Goal: Find specific page/section: Find specific page/section

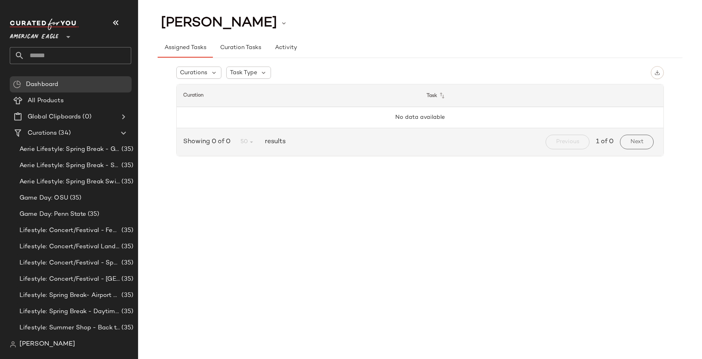
click at [59, 37] on div "American Eagle **" at bounding box center [36, 32] width 52 height 20
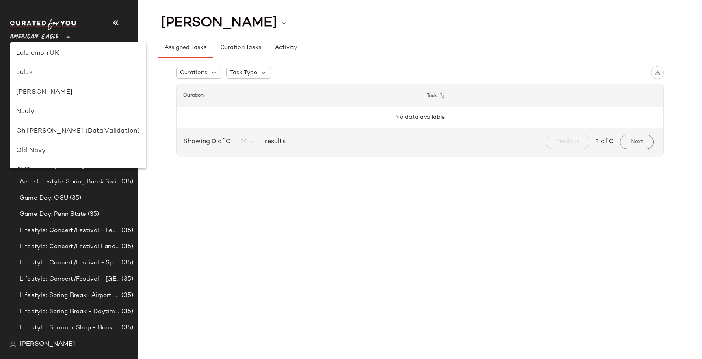
scroll to position [286, 0]
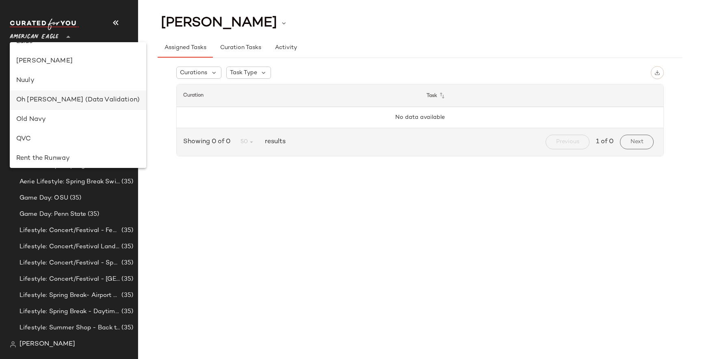
click at [61, 105] on div "Oh [PERSON_NAME] (Data Validation)" at bounding box center [78, 100] width 136 height 19
type input "**"
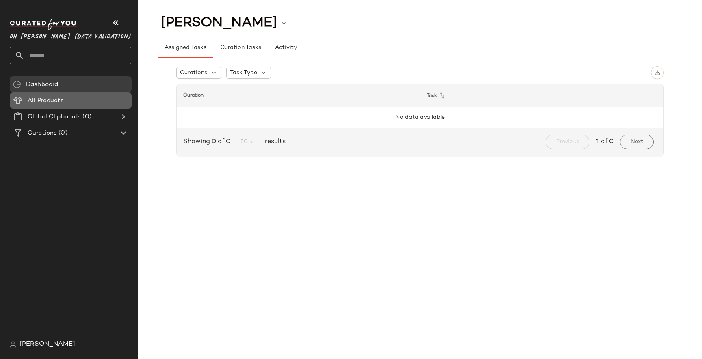
click at [61, 104] on span "All Products" at bounding box center [46, 100] width 36 height 9
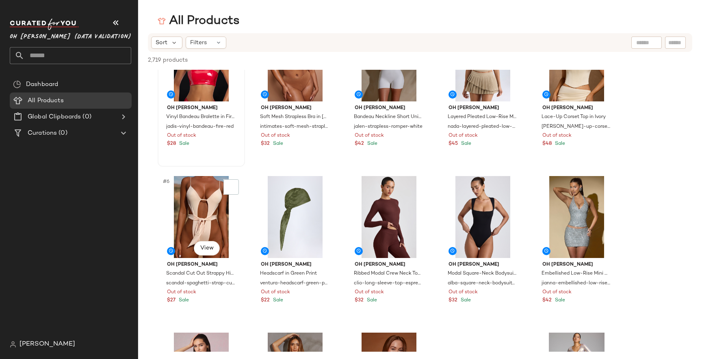
scroll to position [29, 0]
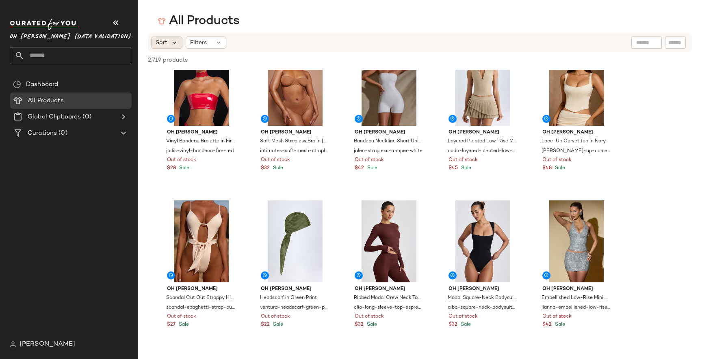
click at [171, 39] on icon at bounding box center [174, 42] width 7 height 7
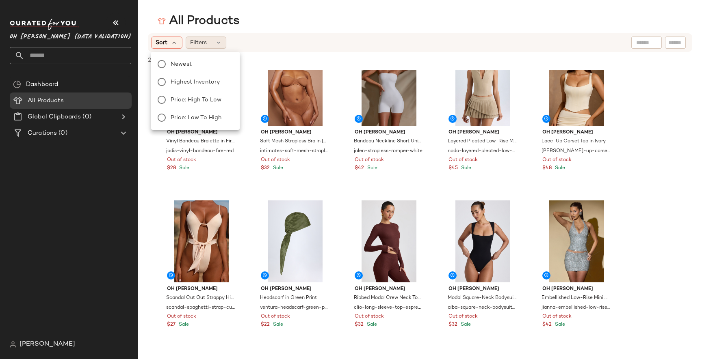
click at [188, 41] on div "Filters" at bounding box center [206, 43] width 41 height 12
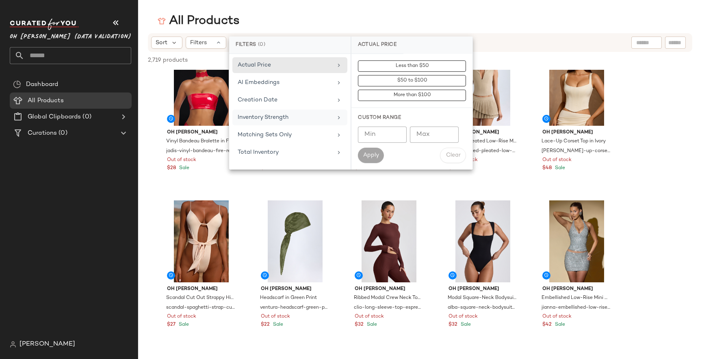
click at [291, 123] on div "Inventory Strength" at bounding box center [289, 118] width 115 height 16
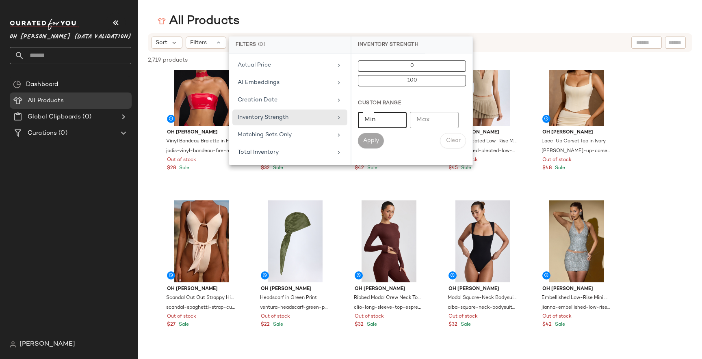
click at [390, 122] on input "Min" at bounding box center [382, 120] width 49 height 16
type input "*"
click at [374, 138] on span "Apply" at bounding box center [371, 141] width 16 height 6
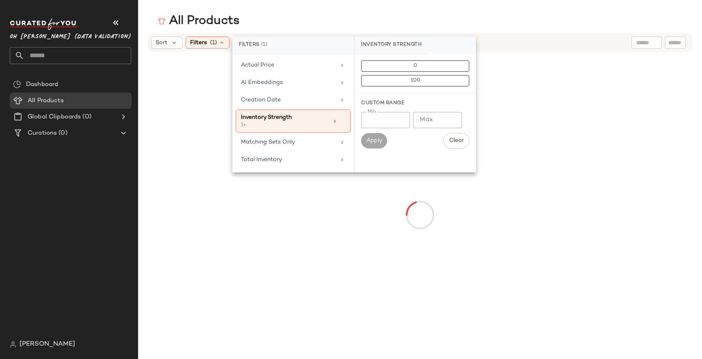
click at [493, 34] on div "Sort Filters (1) Reset" at bounding box center [420, 42] width 544 height 19
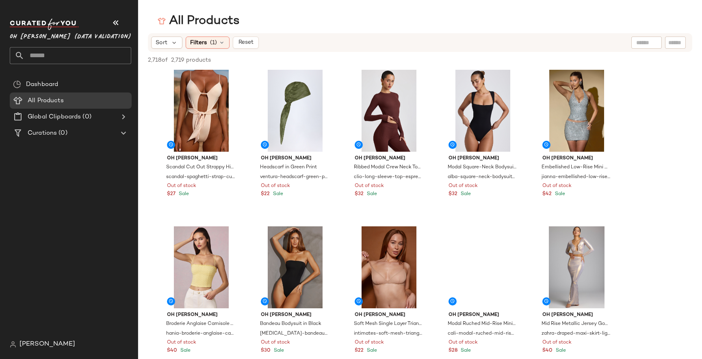
scroll to position [163, 0]
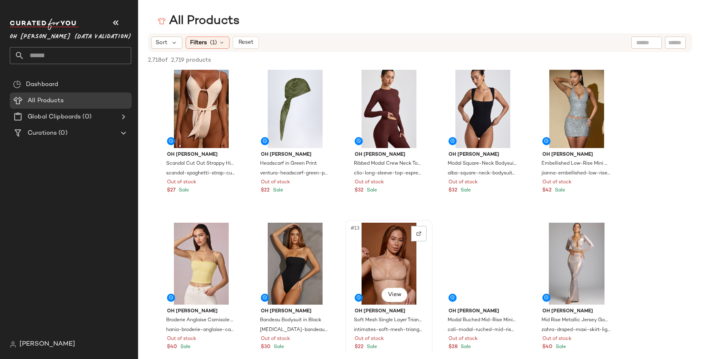
click at [380, 253] on div "#13 View" at bounding box center [389, 264] width 82 height 82
click at [396, 292] on body "Oh Polly (Data Validation) ** Dashboard All Products Global Clipboards (0) Cura…" at bounding box center [351, 179] width 702 height 359
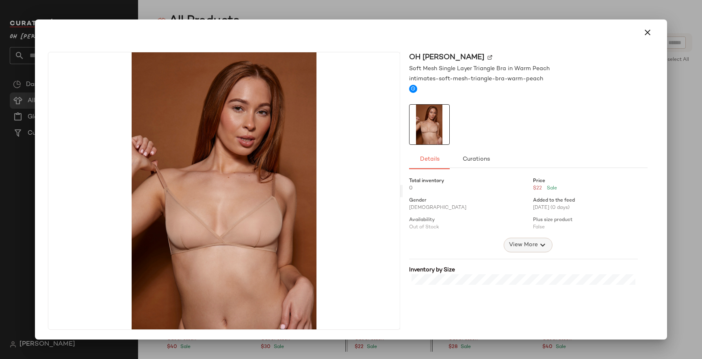
click at [511, 245] on span "View More" at bounding box center [523, 245] width 29 height 10
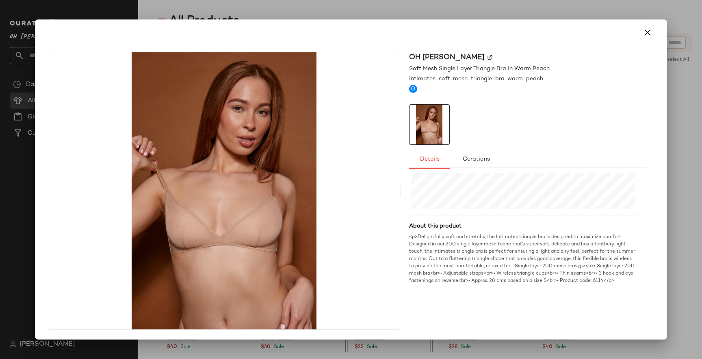
scroll to position [203, 0]
click at [643, 33] on icon "button" at bounding box center [648, 33] width 10 height 10
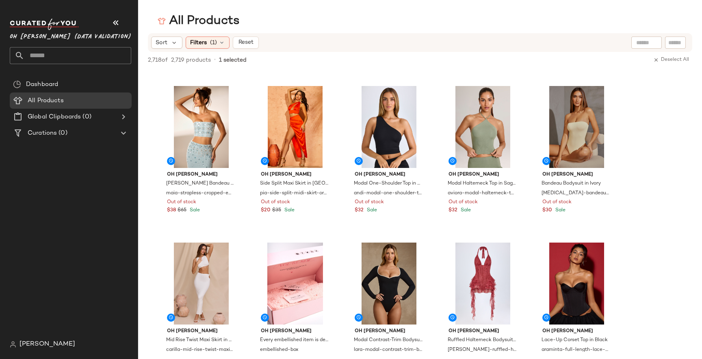
scroll to position [0, 0]
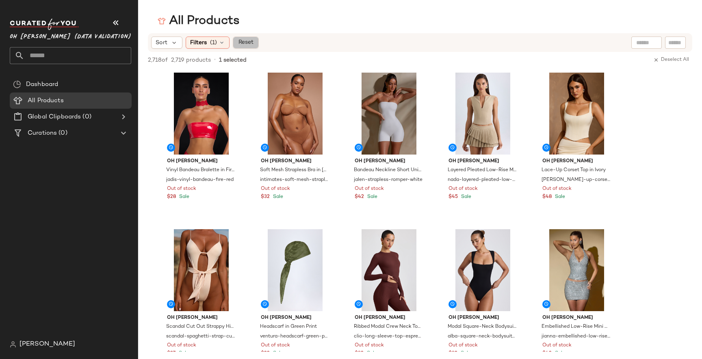
click at [253, 46] on button "Reset" at bounding box center [246, 43] width 26 height 12
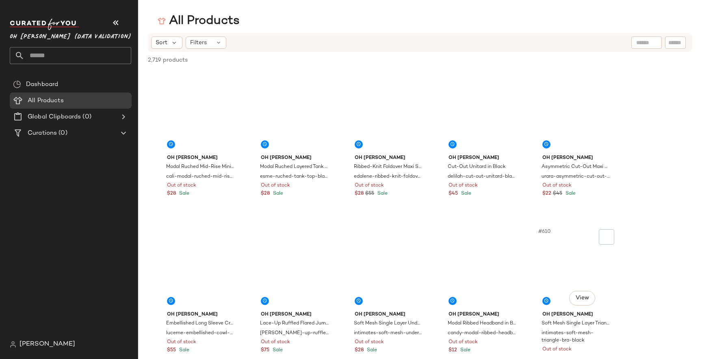
scroll to position [19049, 0]
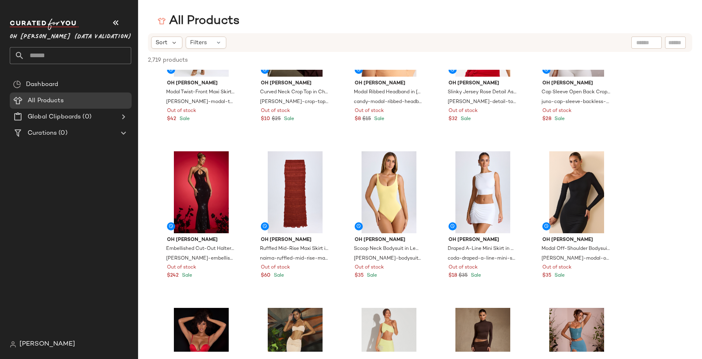
click at [643, 42] on input "text" at bounding box center [646, 43] width 21 height 9
paste input "**********"
type input "**********"
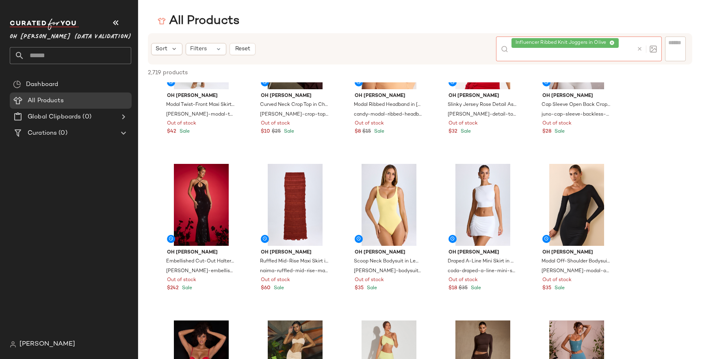
scroll to position [0, 0]
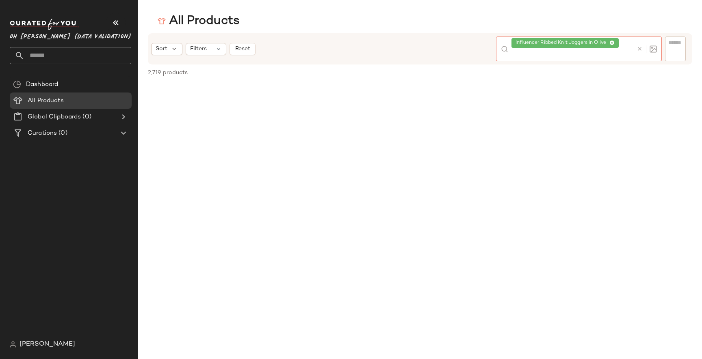
click at [641, 41] on div at bounding box center [645, 49] width 24 height 25
click at [638, 50] on icon at bounding box center [639, 49] width 6 height 6
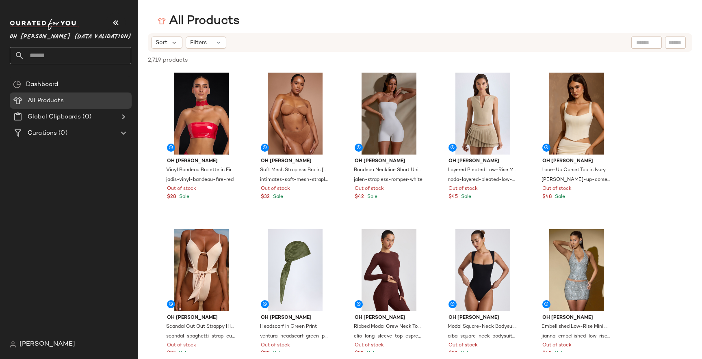
click at [644, 44] on input "text" at bounding box center [646, 43] width 21 height 9
paste input "**********"
type input "**********"
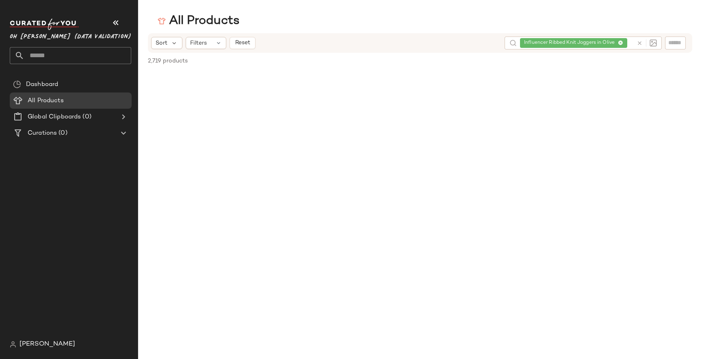
click at [482, 25] on div "All Products" at bounding box center [420, 21] width 564 height 16
click at [641, 46] on div at bounding box center [646, 42] width 20 height 7
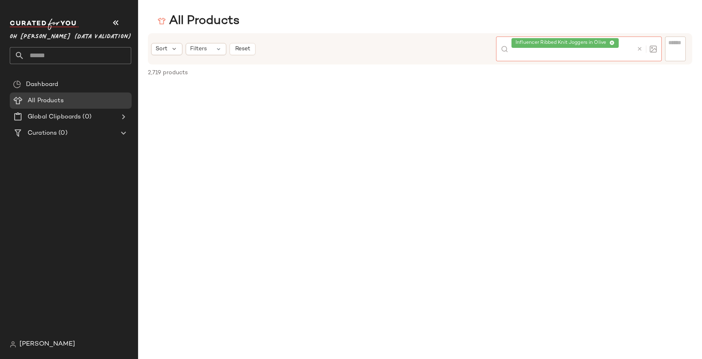
click at [614, 44] on icon at bounding box center [611, 43] width 5 height 5
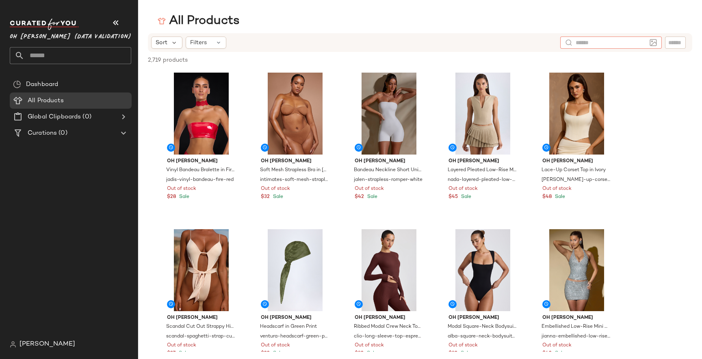
click at [591, 43] on input "text" at bounding box center [611, 43] width 71 height 9
paste input "**********"
type input "**********"
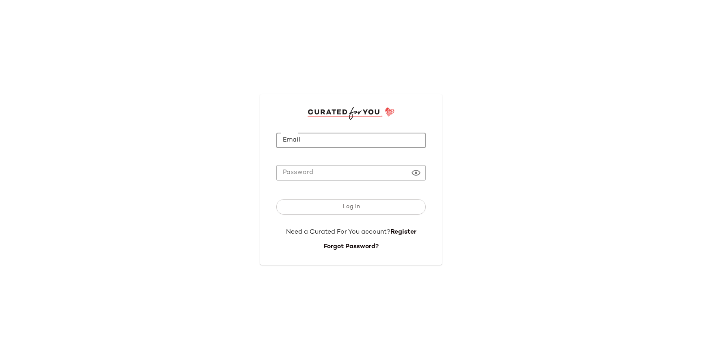
click at [298, 148] on input "Email" at bounding box center [350, 141] width 149 height 16
click at [0, 359] on com-1password-button at bounding box center [0, 359] width 0 height 0
type input "*"
type input "**********"
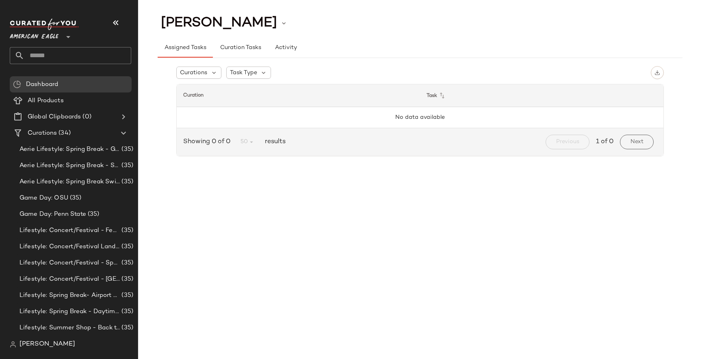
click at [65, 35] on icon at bounding box center [68, 37] width 10 height 10
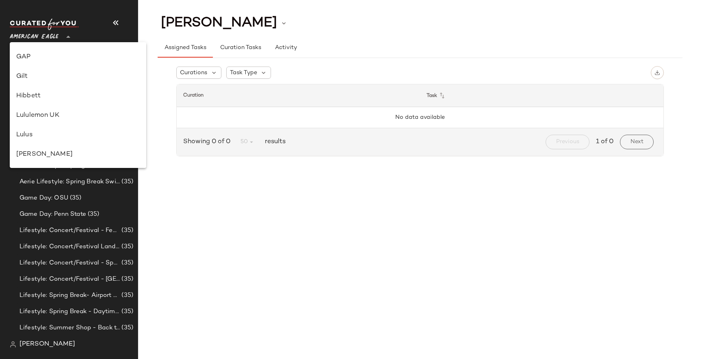
scroll to position [279, 0]
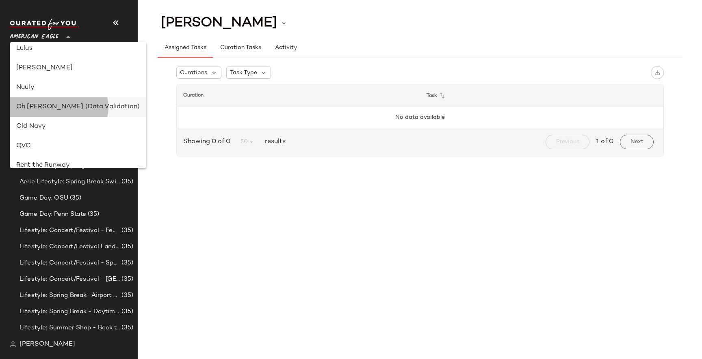
click at [58, 106] on div "Oh [PERSON_NAME] (Data Validation)" at bounding box center [77, 107] width 123 height 10
type input "**"
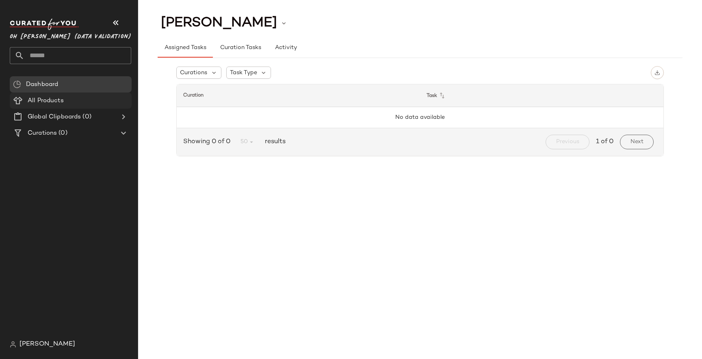
click at [70, 101] on div "All Products" at bounding box center [76, 100] width 103 height 9
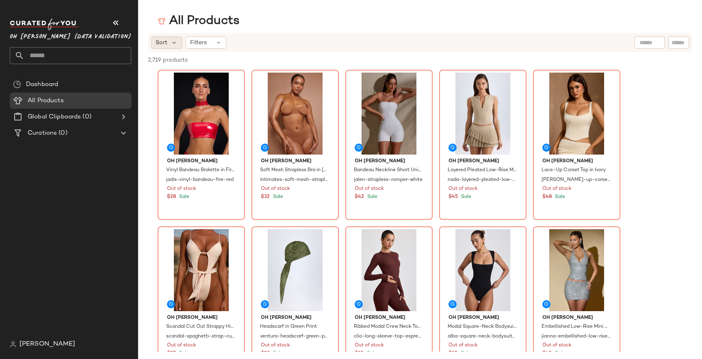
click at [169, 41] on div "Sort" at bounding box center [166, 43] width 31 height 12
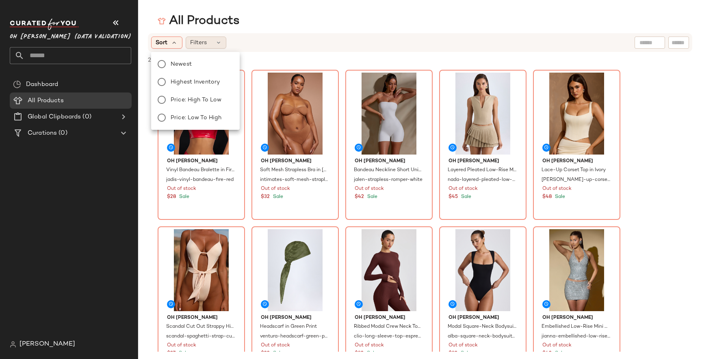
click at [198, 44] on span "Filters" at bounding box center [198, 43] width 17 height 9
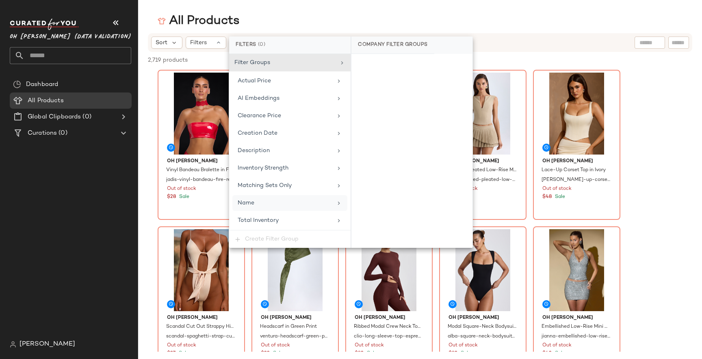
click at [251, 201] on span "Name" at bounding box center [246, 203] width 17 height 6
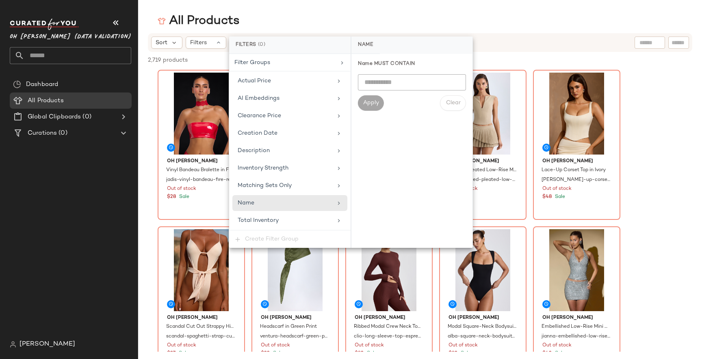
click at [414, 82] on input "text" at bounding box center [412, 82] width 108 height 16
paste input "**********"
type input "**********"
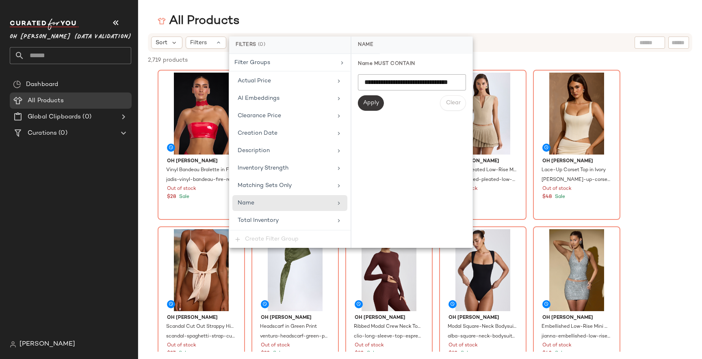
click at [376, 99] on button "Apply" at bounding box center [371, 102] width 26 height 15
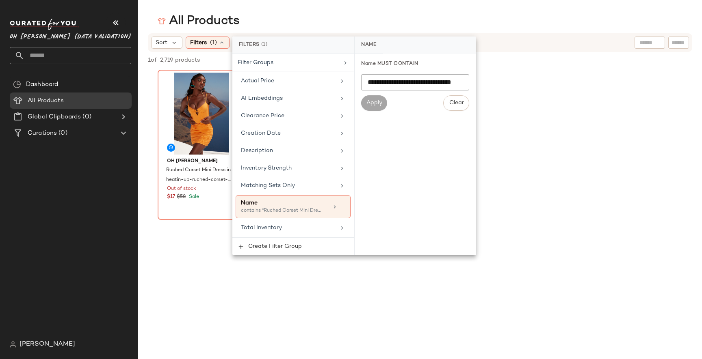
click at [570, 129] on div "Oh Polly Ruched Corset Mini Dress in Orange heatin-up-ruched-corset-mini-dress-…" at bounding box center [420, 145] width 564 height 150
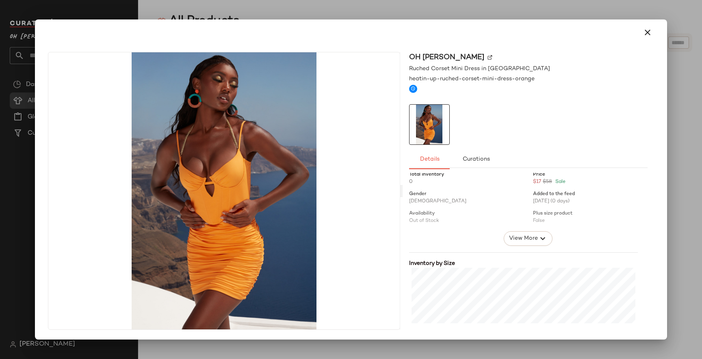
scroll to position [10, 0]
click at [530, 236] on span "View More" at bounding box center [523, 236] width 29 height 10
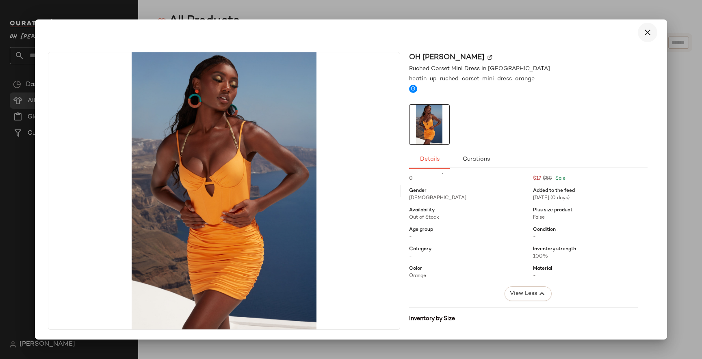
click at [646, 28] on icon "button" at bounding box center [648, 33] width 10 height 10
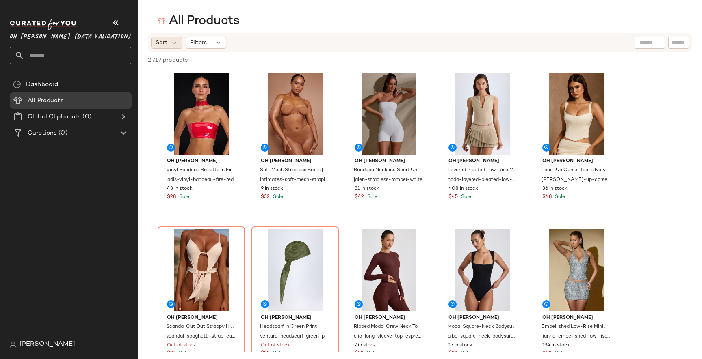
click at [178, 42] on div "Sort" at bounding box center [166, 43] width 31 height 12
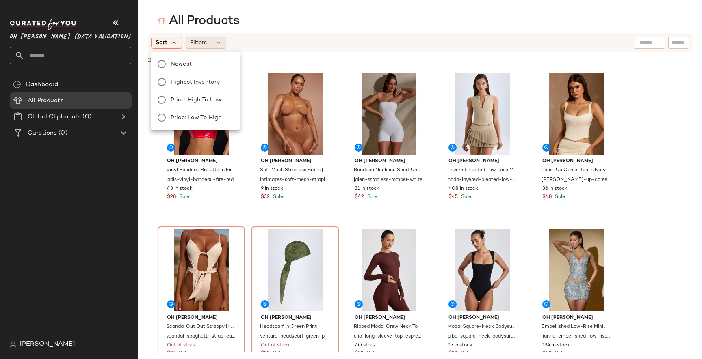
click at [195, 43] on span "Filters" at bounding box center [198, 43] width 17 height 9
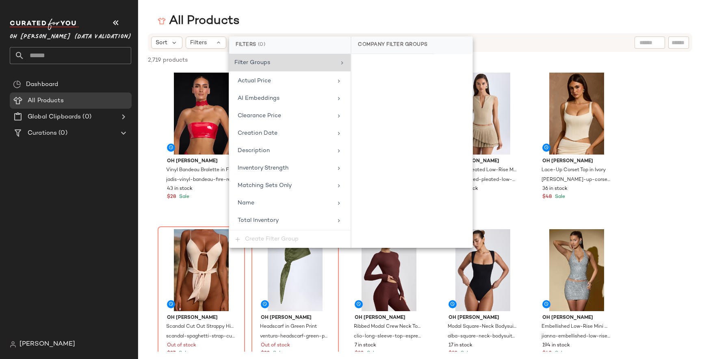
click at [295, 61] on div "Filter Groups" at bounding box center [284, 62] width 101 height 9
click at [293, 81] on div "Actual Price" at bounding box center [285, 81] width 95 height 9
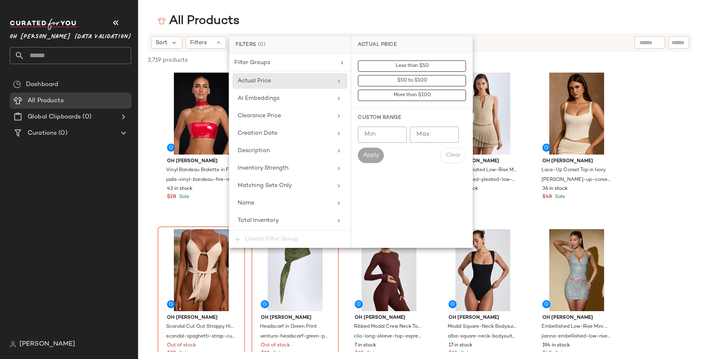
click at [293, 18] on div "All Products" at bounding box center [420, 21] width 564 height 16
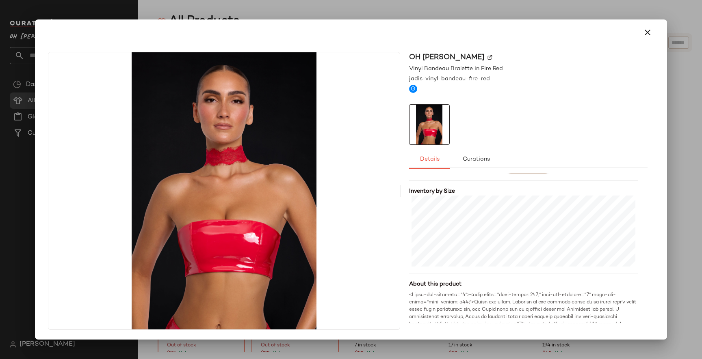
scroll to position [80, 0]
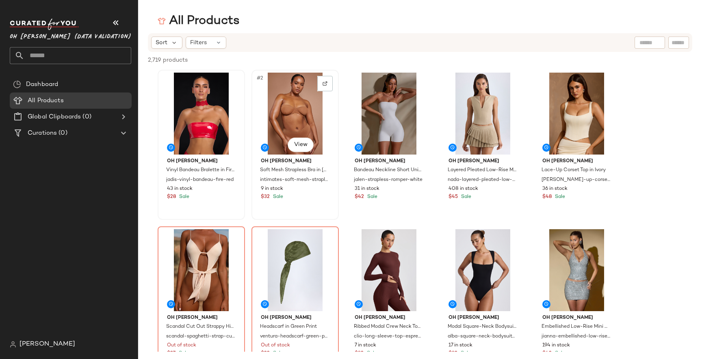
click at [295, 114] on div "#2 View" at bounding box center [295, 114] width 82 height 82
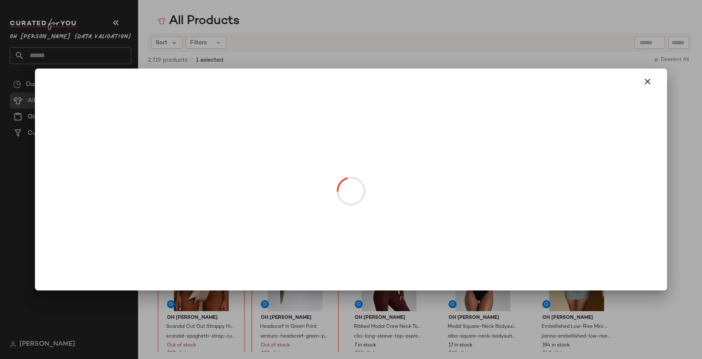
click at [303, 144] on body "Oh Polly (Data Validation) ** Dashboard All Products Global Clipboards (0) Cura…" at bounding box center [351, 179] width 702 height 359
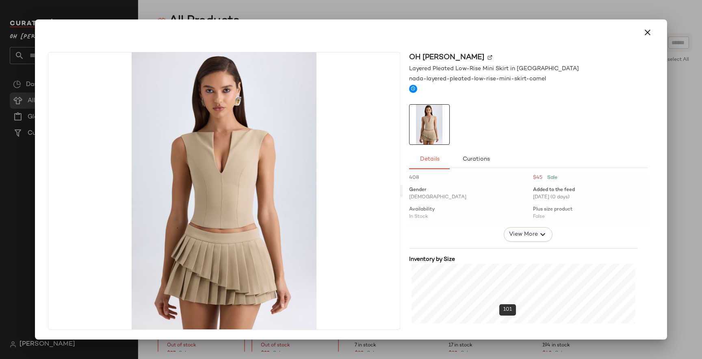
scroll to position [0, 0]
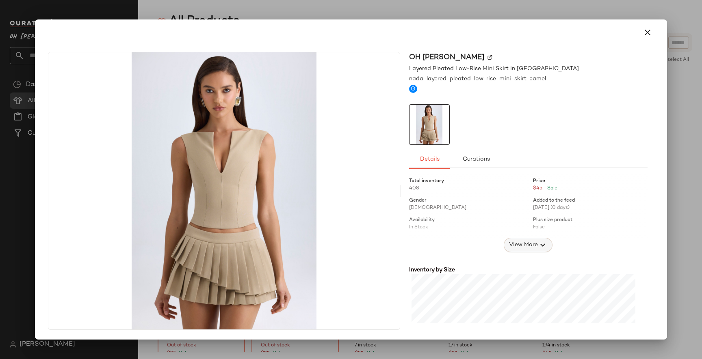
click at [525, 248] on span "View More" at bounding box center [523, 245] width 29 height 10
click at [527, 303] on span "View Less" at bounding box center [523, 304] width 28 height 10
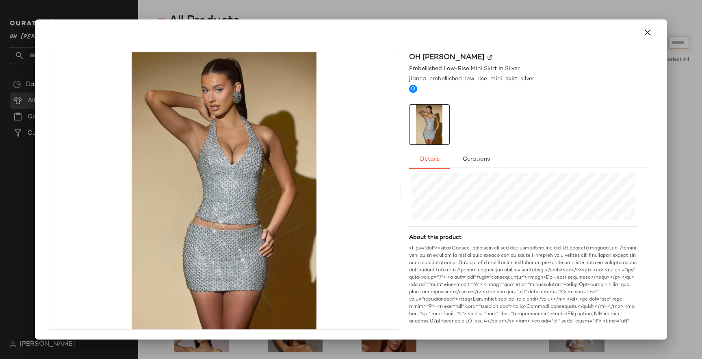
scroll to position [135, 0]
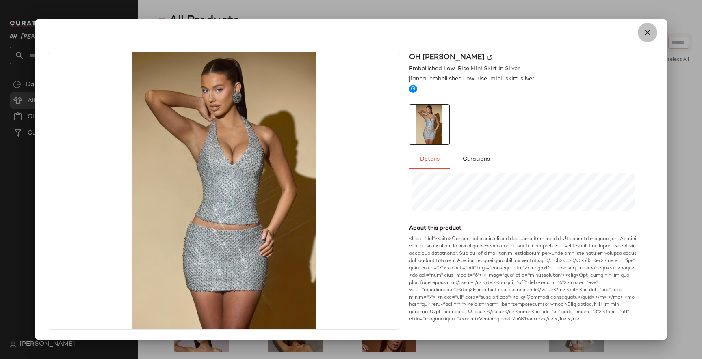
click at [645, 30] on icon "button" at bounding box center [648, 33] width 10 height 10
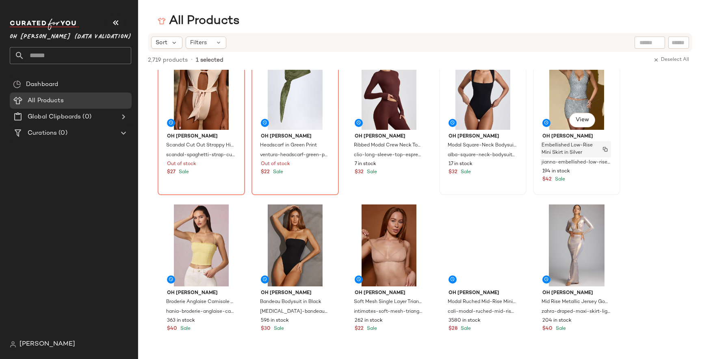
scroll to position [184, 0]
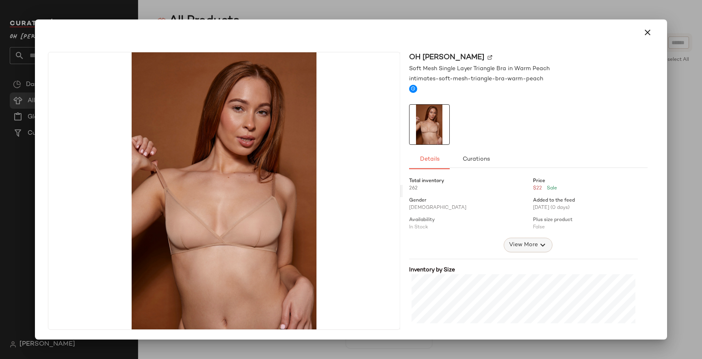
click at [520, 244] on span "View More" at bounding box center [523, 245] width 29 height 10
click at [648, 33] on icon "button" at bounding box center [648, 33] width 10 height 10
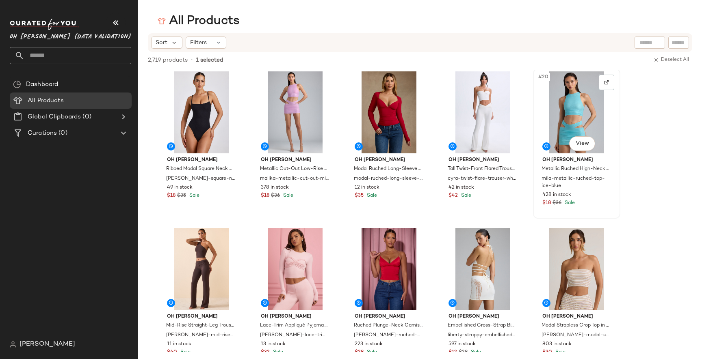
scroll to position [521, 0]
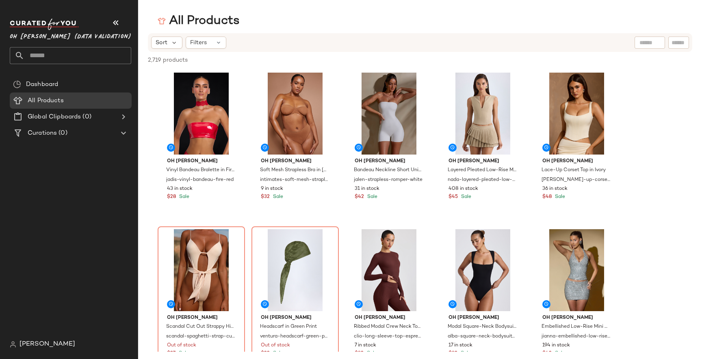
click at [43, 343] on span "[PERSON_NAME]" at bounding box center [47, 345] width 56 height 10
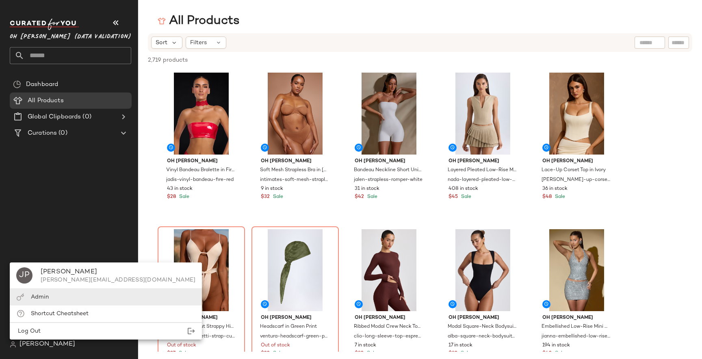
click at [96, 292] on div "Admin" at bounding box center [106, 297] width 192 height 17
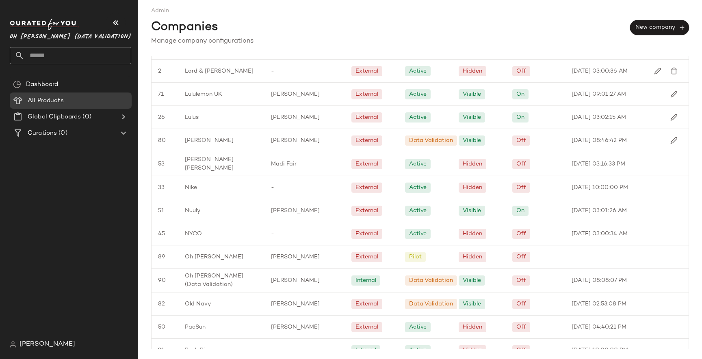
scroll to position [918, 0]
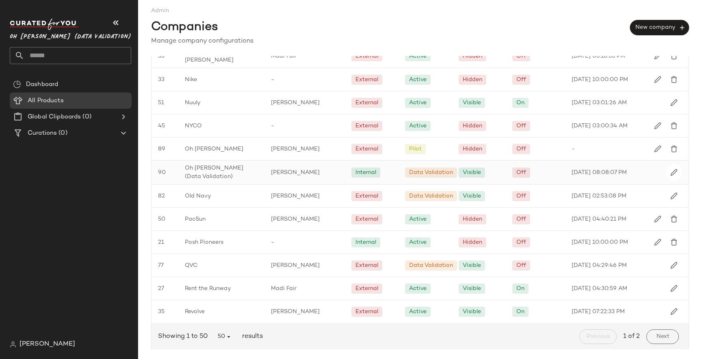
click at [233, 171] on span "Oh [PERSON_NAME] (Data Validation)" at bounding box center [221, 172] width 73 height 17
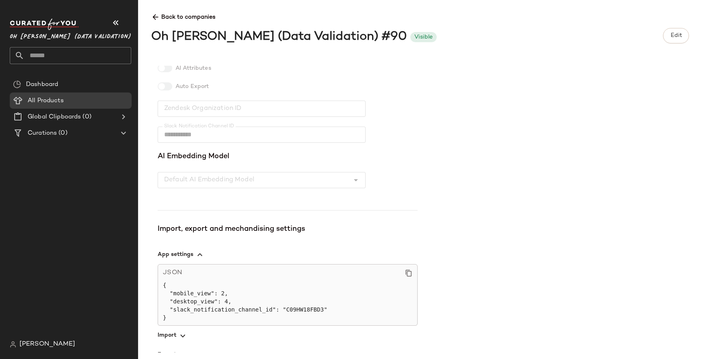
scroll to position [218, 0]
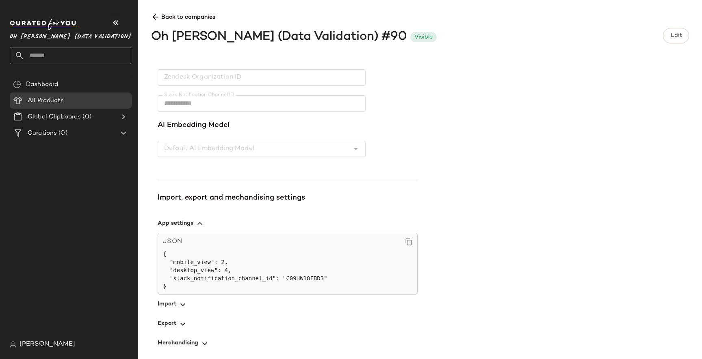
click at [181, 308] on icon "button" at bounding box center [183, 305] width 10 height 10
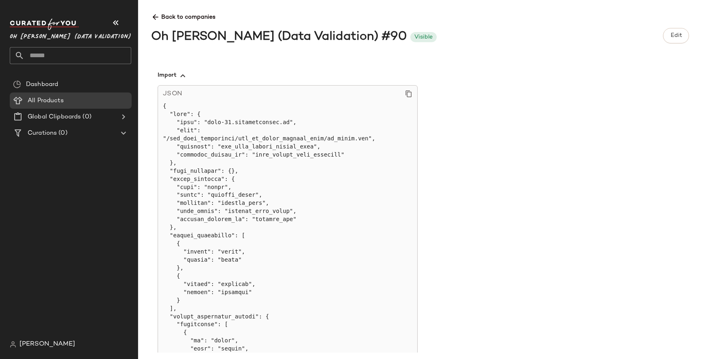
scroll to position [448, 0]
